Goal: Task Accomplishment & Management: Use online tool/utility

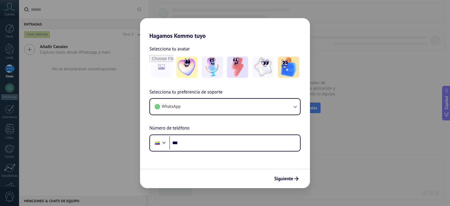
drag, startPoint x: 20, startPoint y: 95, endPoint x: 16, endPoint y: 90, distance: 6.5
click at [20, 95] on div "Hagamos Kommo tuyo Selecciona tu avatar Selecciona tu preferencia de soporte Wh…" at bounding box center [225, 103] width 450 height 206
click at [11, 86] on div "Hagamos Kommo tuyo Selecciona tu avatar Selecciona tu preferencia de soporte Wh…" at bounding box center [225, 103] width 450 height 206
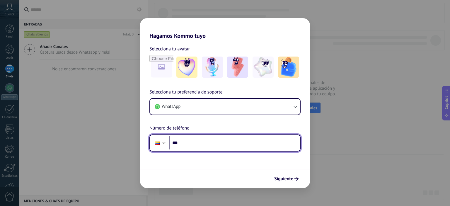
click at [202, 140] on input "***" at bounding box center [234, 142] width 131 height 13
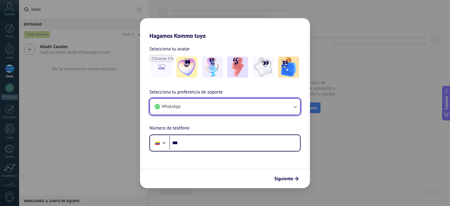
click at [216, 108] on button "WhatsApp" at bounding box center [225, 107] width 150 height 16
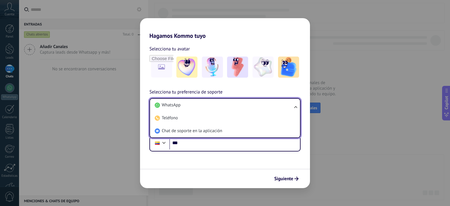
click at [216, 108] on li "WhatsApp" at bounding box center [223, 105] width 143 height 13
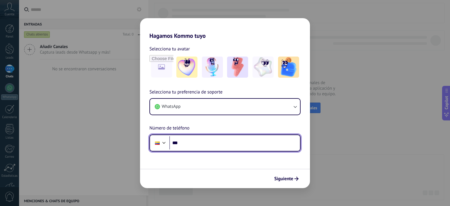
click at [210, 148] on input "***" at bounding box center [234, 142] width 131 height 13
type input "**********"
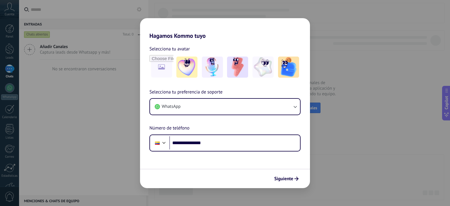
click at [295, 177] on icon "submit" at bounding box center [297, 179] width 4 height 4
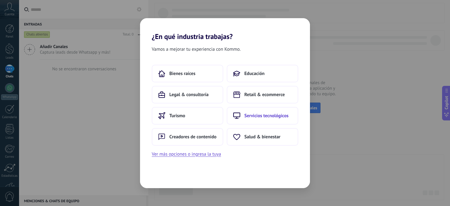
click at [250, 117] on span "Servicios tecnológicos" at bounding box center [266, 116] width 44 height 6
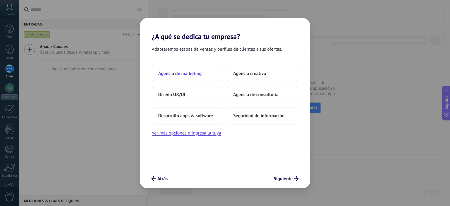
click at [205, 74] on button "Agencia de marketing" at bounding box center [188, 74] width 72 height 18
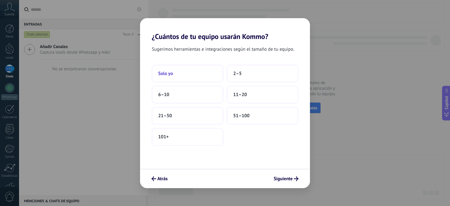
click at [176, 75] on button "Solo yo" at bounding box center [188, 74] width 72 height 18
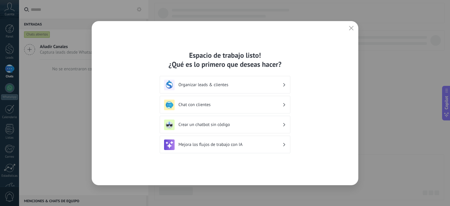
click at [218, 106] on h3 "Chat con clientes" at bounding box center [230, 105] width 104 height 6
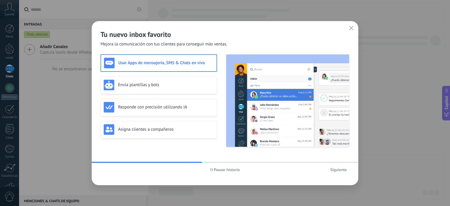
click at [339, 168] on span "Siguiente" at bounding box center [338, 170] width 17 height 4
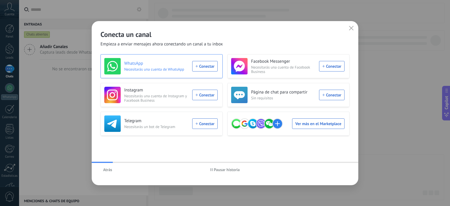
click at [150, 70] on span "Necesitarás una cuenta de WhatsApp" at bounding box center [156, 69] width 64 height 4
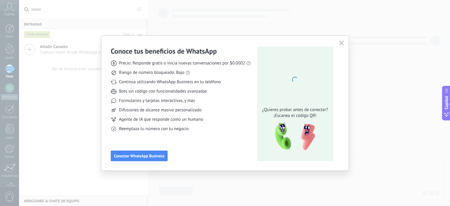
click at [149, 147] on div "Conoce tus beneficios de WhatsApp Precio: Responde gratis o inicia nuevas conve…" at bounding box center [181, 104] width 140 height 115
click at [150, 155] on span "Conectar WhatsApp Business" at bounding box center [139, 156] width 50 height 4
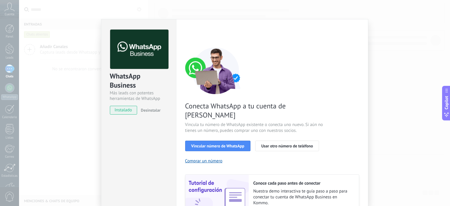
click at [223, 130] on div "Conecta WhatsApp a tu cuenta de Kommo Vincula tu número de WhatsApp existente o…" at bounding box center [272, 134] width 174 height 174
click at [224, 144] on span "Vincular número de WhatsApp" at bounding box center [217, 146] width 53 height 4
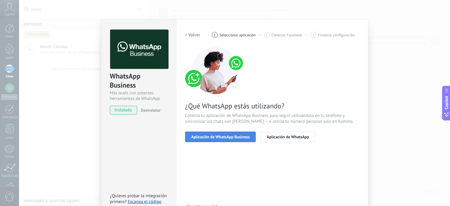
click at [236, 136] on span "Aplicación de WhatsApp Business" at bounding box center [220, 137] width 59 height 4
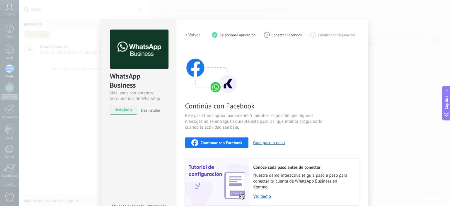
click at [229, 143] on span "Continuar con Facebook" at bounding box center [222, 143] width 42 height 4
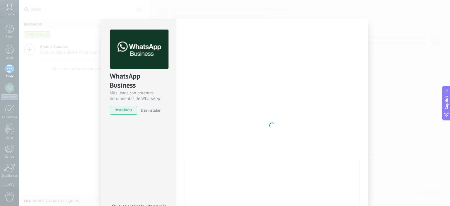
click at [243, 83] on div at bounding box center [272, 126] width 174 height 192
click at [271, 104] on div at bounding box center [272, 126] width 174 height 192
click at [271, 105] on div at bounding box center [272, 126] width 174 height 192
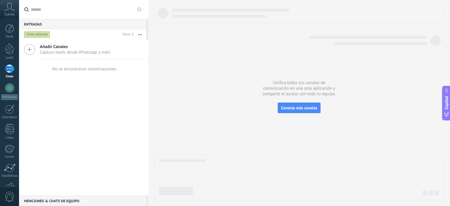
click at [68, 56] on div "Añadir Canales Captura leads desde Whatsapp y más!" at bounding box center [83, 50] width 129 height 20
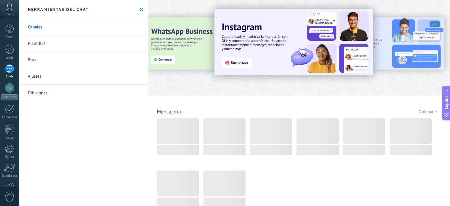
click at [164, 58] on div at bounding box center [155, 47] width 128 height 53
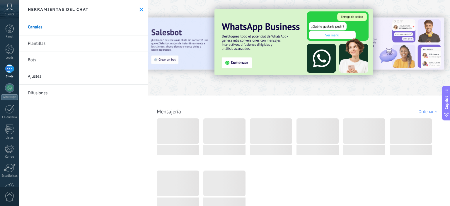
click at [230, 69] on img at bounding box center [294, 42] width 159 height 66
click at [230, 65] on img at bounding box center [294, 42] width 159 height 66
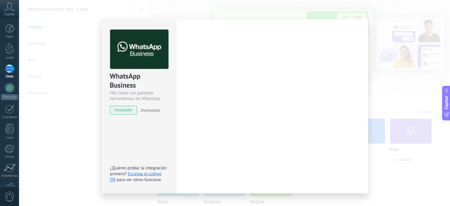
click at [181, 143] on div "Configuraciones Autorizaciones Esta pestaña registra a los usuarios que han con…" at bounding box center [272, 106] width 192 height 174
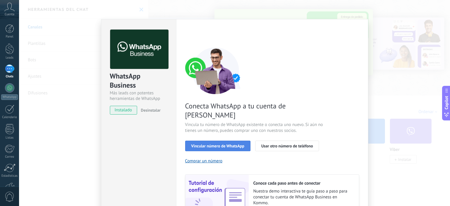
click at [231, 141] on button "Vincular número de WhatsApp" at bounding box center [217, 146] width 65 height 11
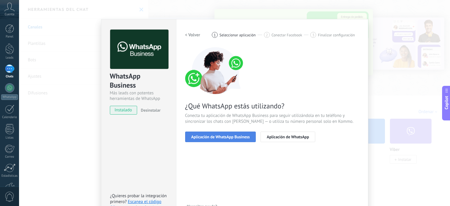
click at [226, 140] on button "Aplicación de WhatsApp Business" at bounding box center [220, 137] width 71 height 11
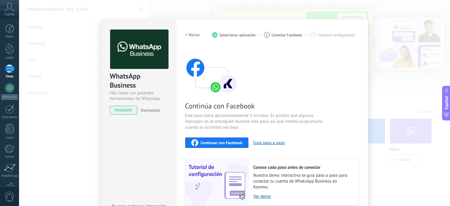
click at [224, 141] on span "Continuar con Facebook" at bounding box center [222, 143] width 42 height 4
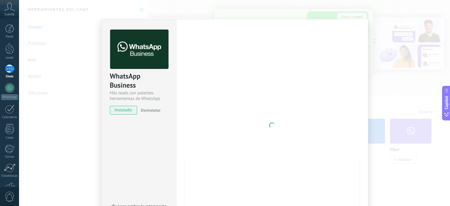
click at [295, 71] on div at bounding box center [272, 126] width 174 height 192
click at [113, 103] on div "WhatsApp Business Más leads con potentes herramientas de WhatsApp instalado Des…" at bounding box center [138, 69] width 75 height 100
click at [142, 108] on button "Desinstalar" at bounding box center [150, 110] width 22 height 9
click at [143, 108] on button "Desinstalar" at bounding box center [142, 110] width 6 height 9
click at [120, 107] on span "instalado" at bounding box center [123, 110] width 27 height 9
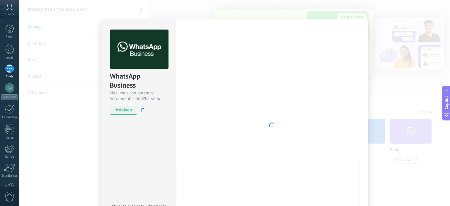
click at [123, 110] on span "instalado" at bounding box center [123, 110] width 27 height 9
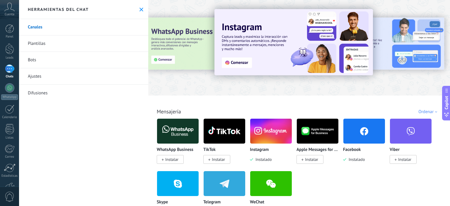
click at [160, 57] on div at bounding box center [155, 47] width 128 height 53
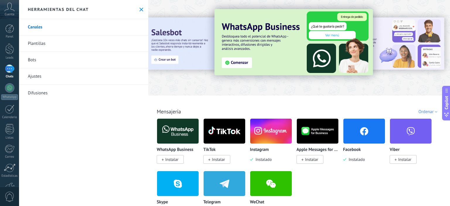
click at [238, 60] on img at bounding box center [294, 42] width 159 height 66
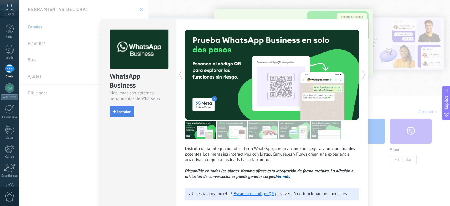
click at [123, 111] on span "Instalar" at bounding box center [124, 112] width 13 height 4
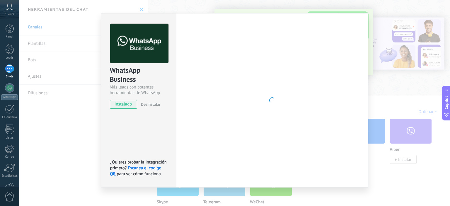
scroll to position [9, 0]
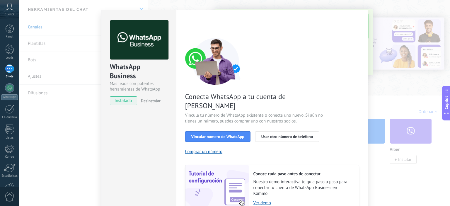
click at [351, 6] on div "WhatsApp Business Más leads con potentes herramientas de WhatsApp instalado Des…" at bounding box center [234, 103] width 431 height 206
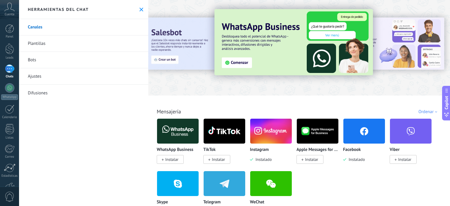
scroll to position [0, 0]
